Goal: Information Seeking & Learning: Learn about a topic

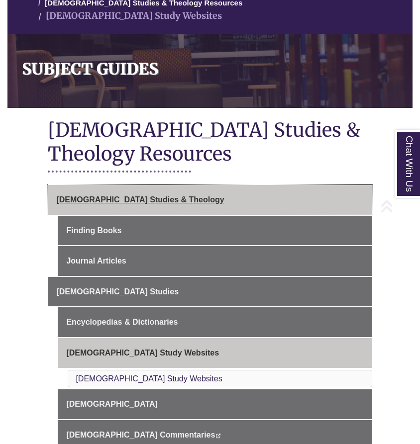
scroll to position [112, 0]
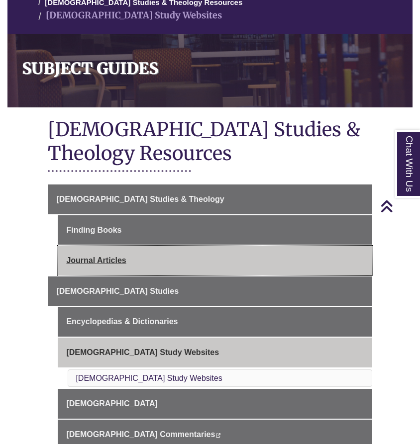
click at [100, 247] on link "Journal Articles" at bounding box center [215, 261] width 314 height 30
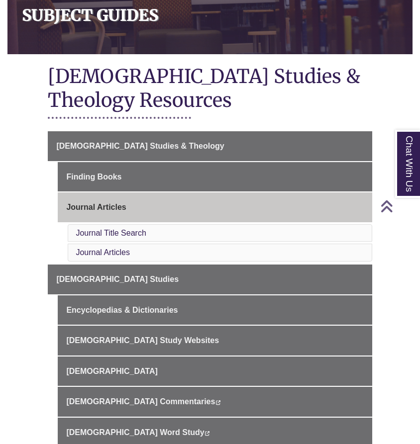
scroll to position [154, 0]
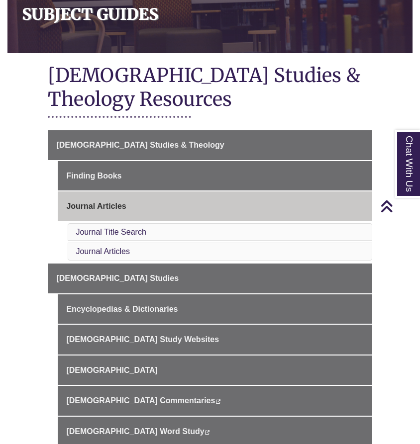
click at [298, 230] on li "Journal Title Search" at bounding box center [220, 232] width 304 height 18
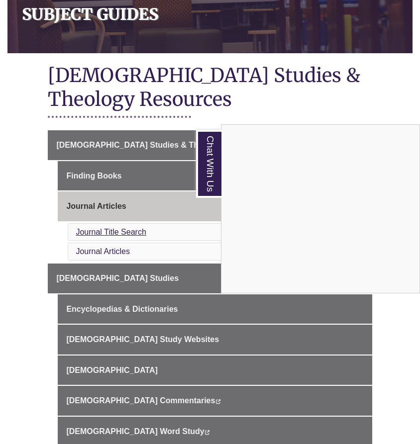
click at [132, 229] on div "Chat With Us" at bounding box center [210, 222] width 420 height 444
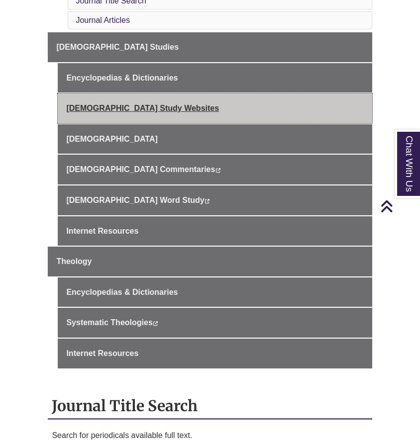
scroll to position [390, 0]
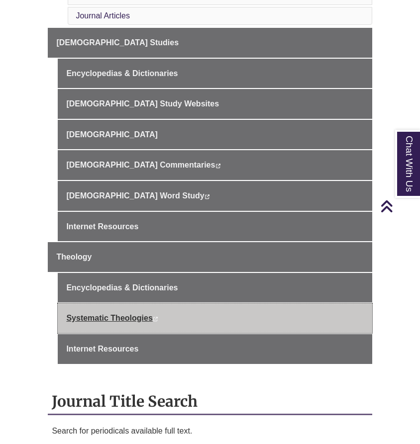
click at [126, 312] on link "Systematic Theologies This link opens in a new window This link opens in a new …" at bounding box center [215, 318] width 314 height 30
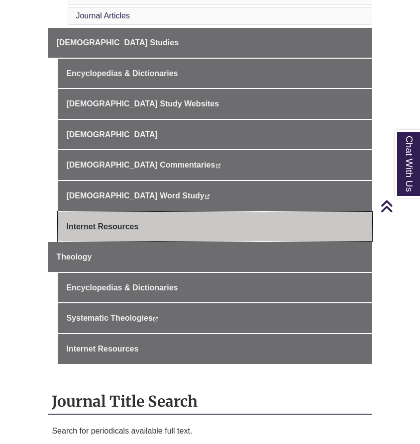
click at [115, 221] on link "Internet Resources" at bounding box center [215, 227] width 314 height 30
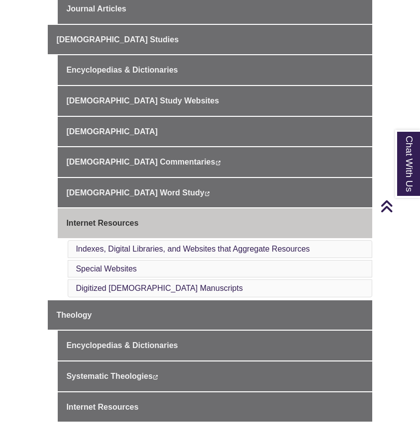
scroll to position [352, 0]
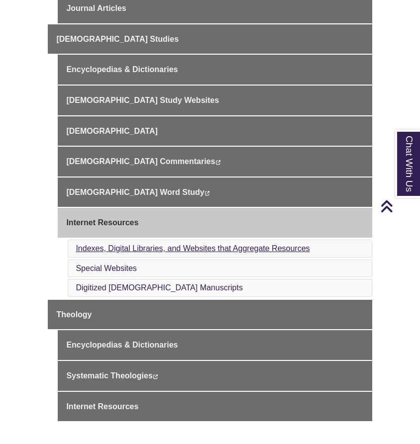
click at [283, 245] on link "Indexes, Digital Libraries, and Websites that Aggregate Resources" at bounding box center [193, 248] width 234 height 8
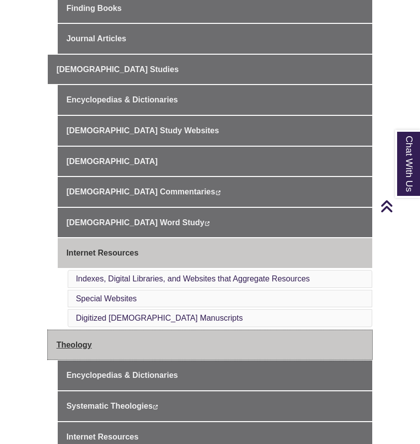
scroll to position [321, 0]
